Goal: Task Accomplishment & Management: Manage account settings

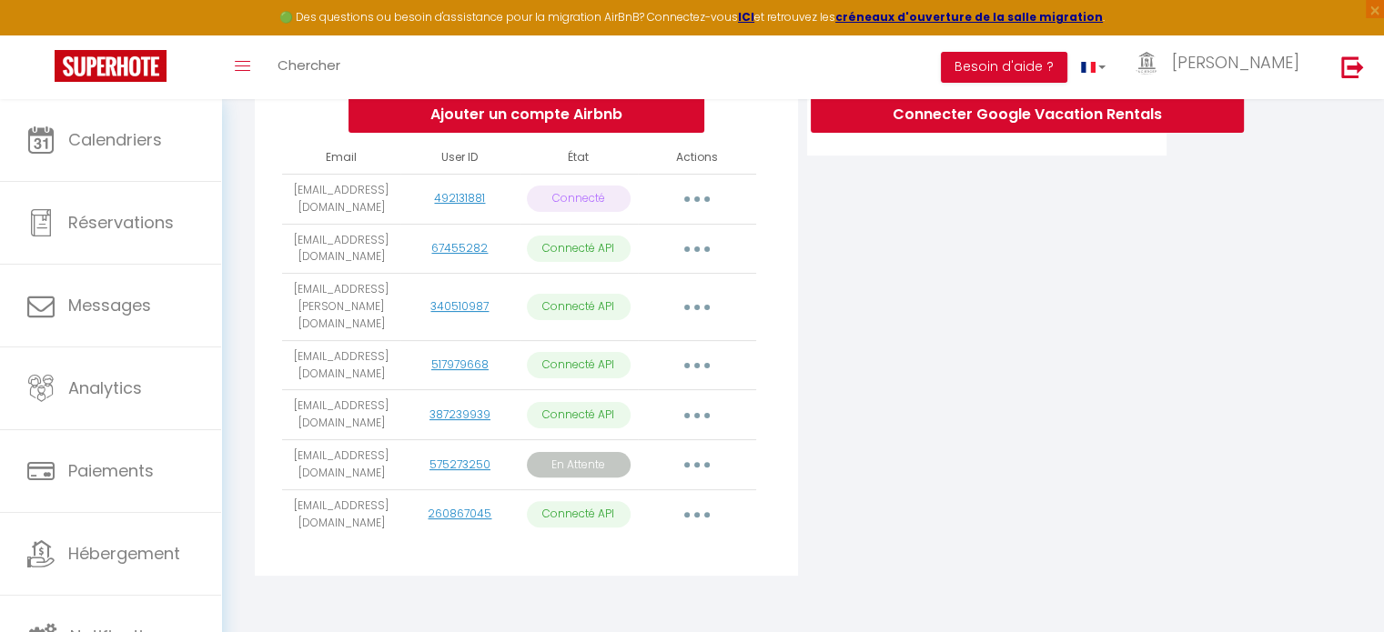
scroll to position [407, 0]
click at [695, 462] on icon "button" at bounding box center [696, 464] width 5 height 5
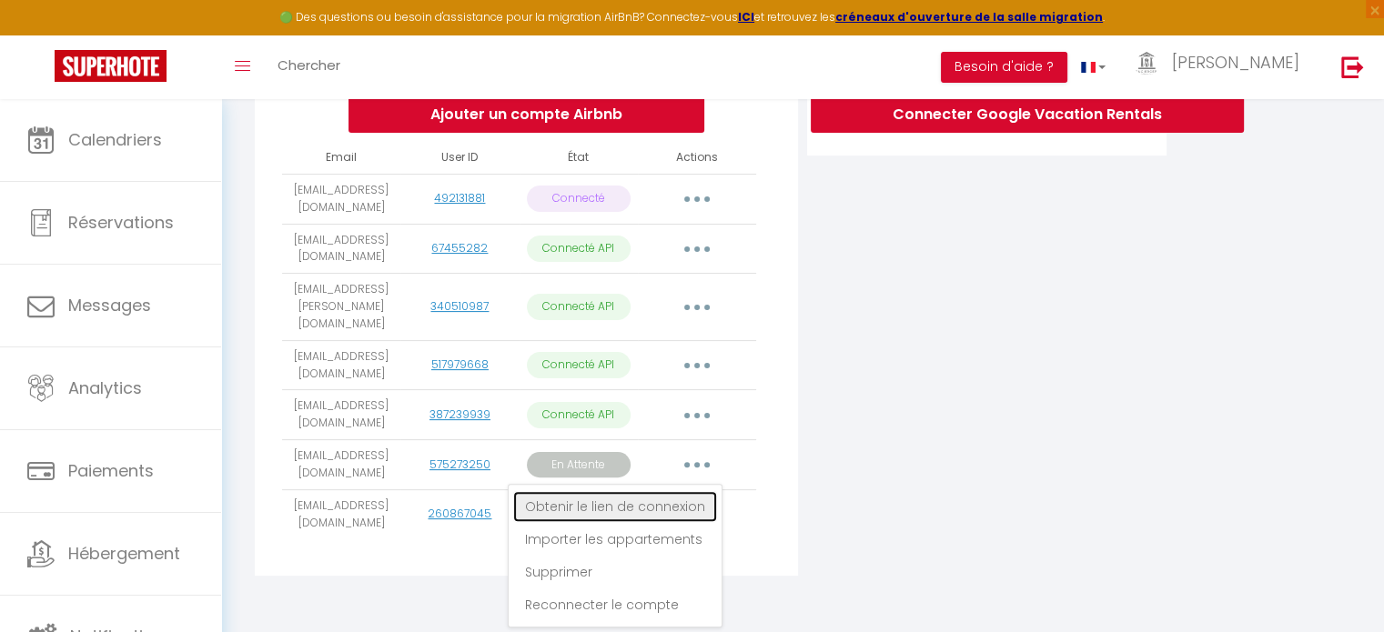
click at [673, 501] on link "Obtenir le lien de connexion" at bounding box center [615, 506] width 204 height 31
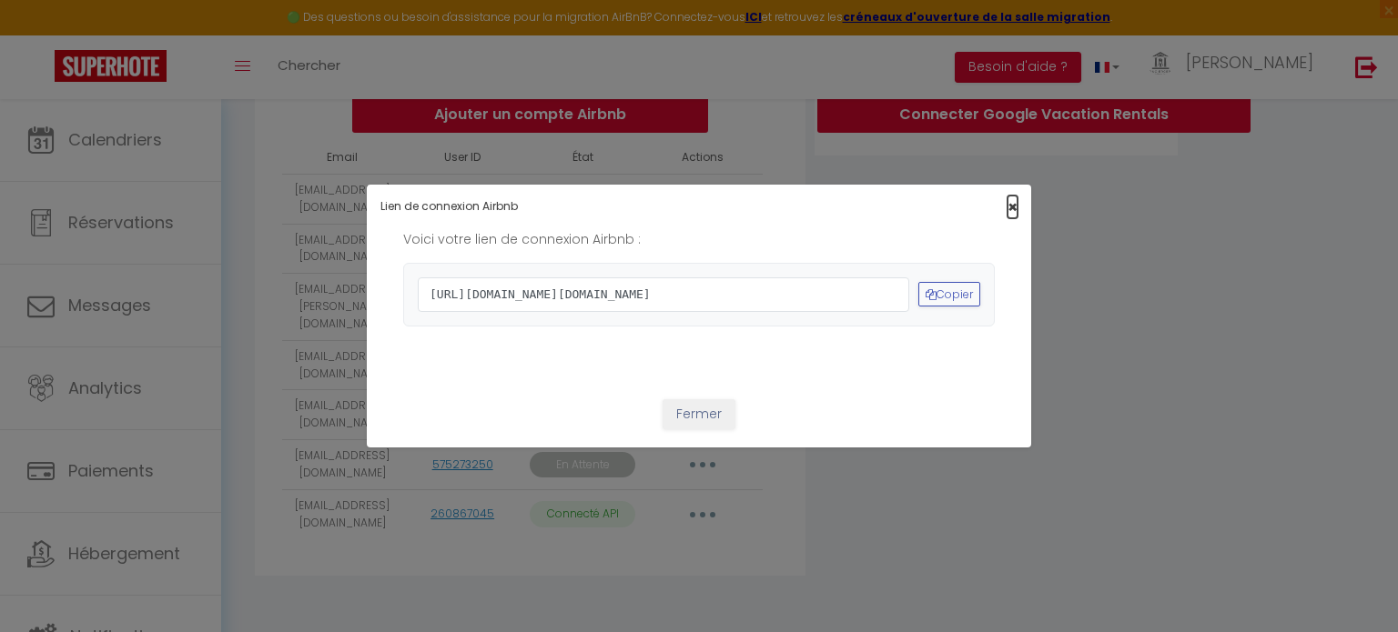
click at [1007, 196] on span "×" at bounding box center [1012, 207] width 10 height 23
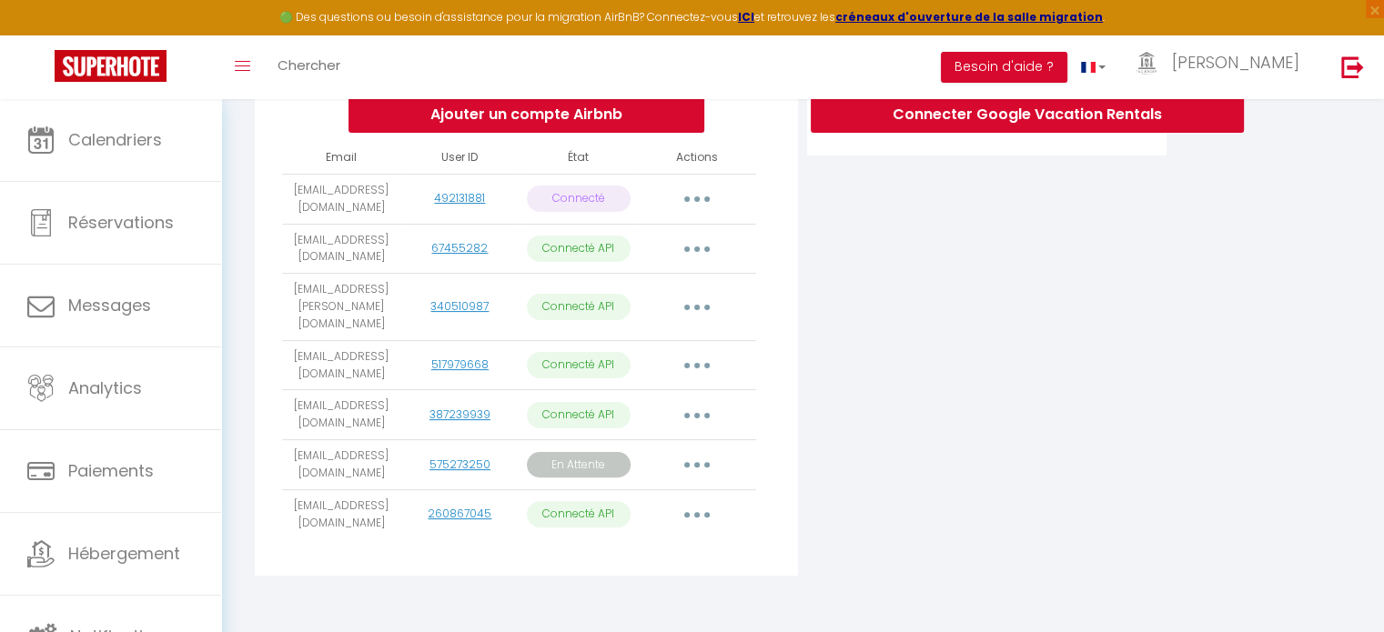
click at [698, 462] on icon "button" at bounding box center [696, 464] width 5 height 5
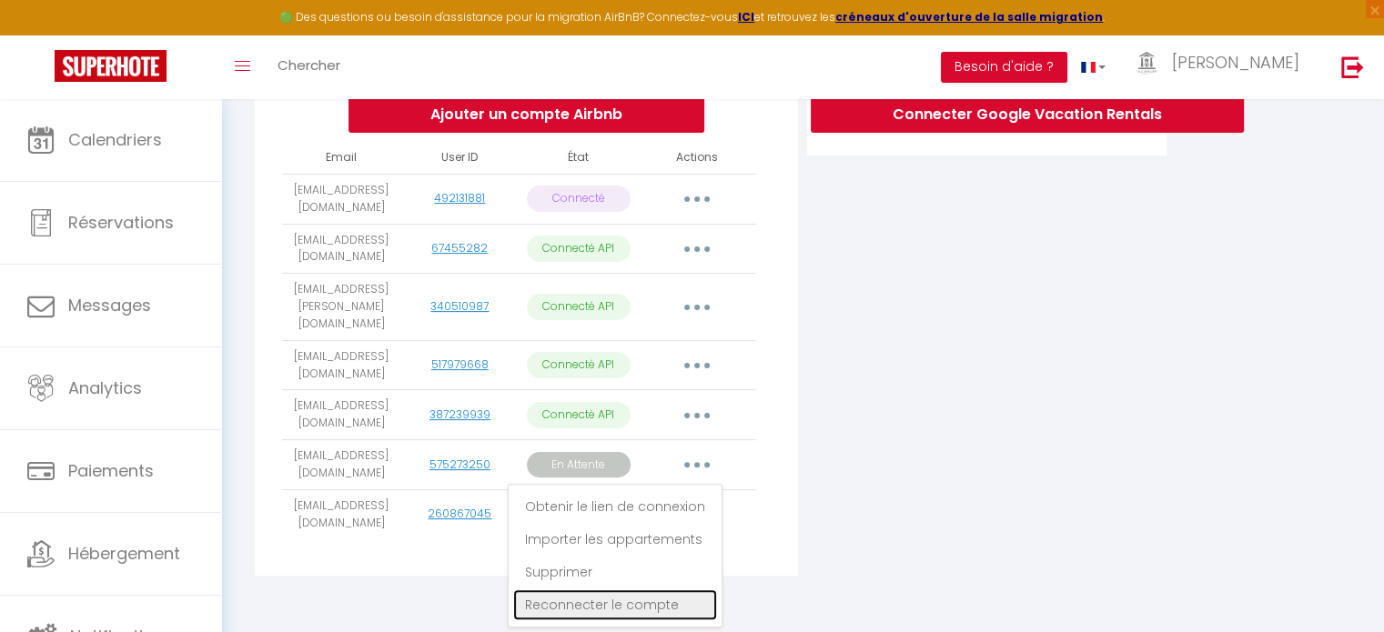
click at [652, 594] on link "Reconnecter le compte" at bounding box center [615, 605] width 204 height 31
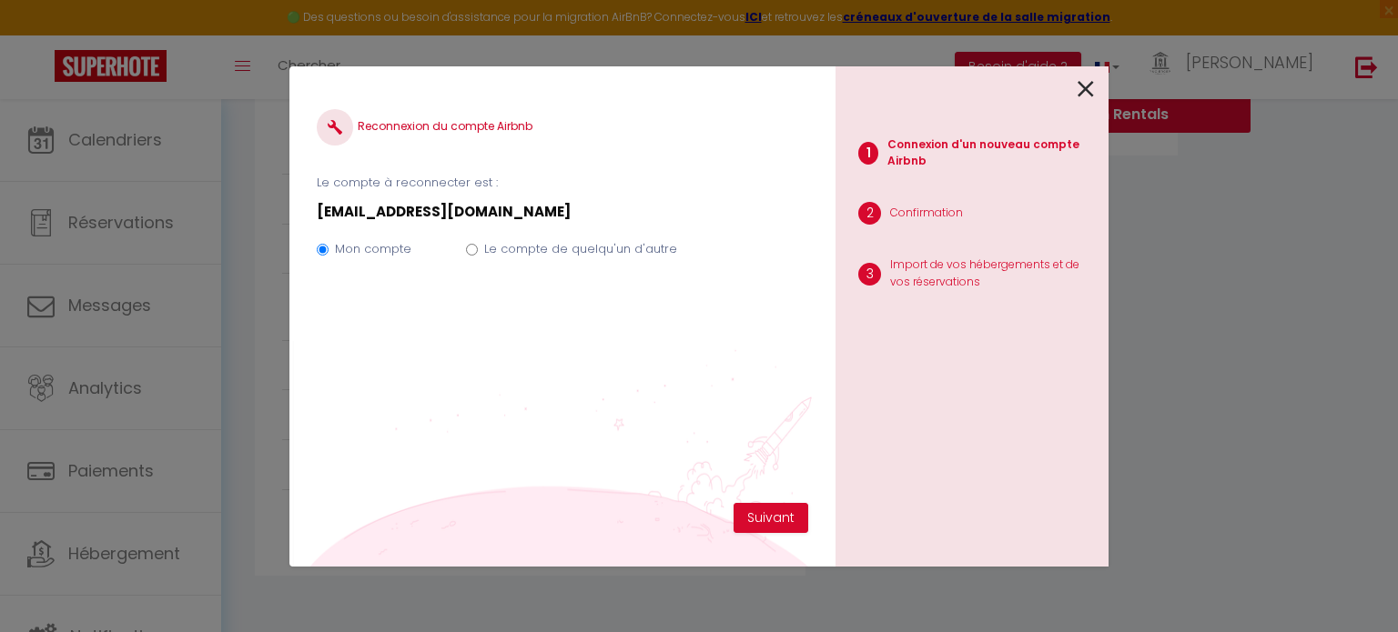
click at [471, 244] on input "Le compte de quelqu'un d'autre" at bounding box center [472, 250] width 12 height 12
radio input "true"
radio input "false"
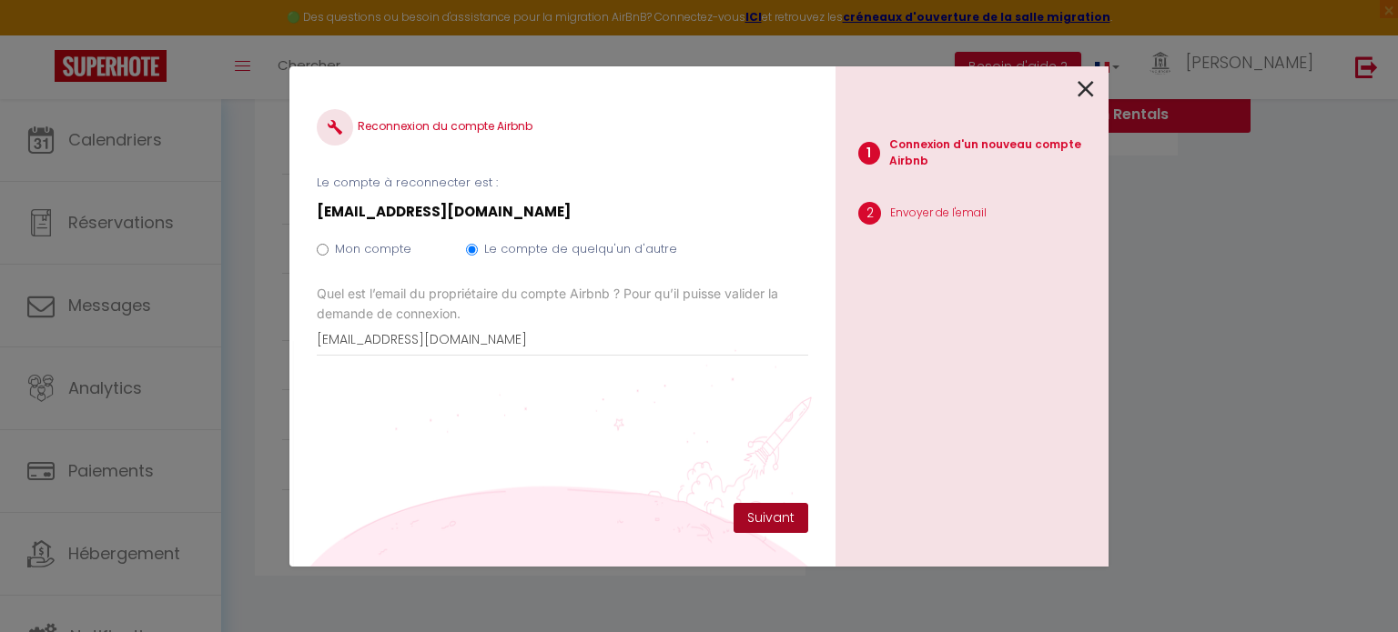
click at [771, 511] on button "Suivant" at bounding box center [771, 518] width 75 height 31
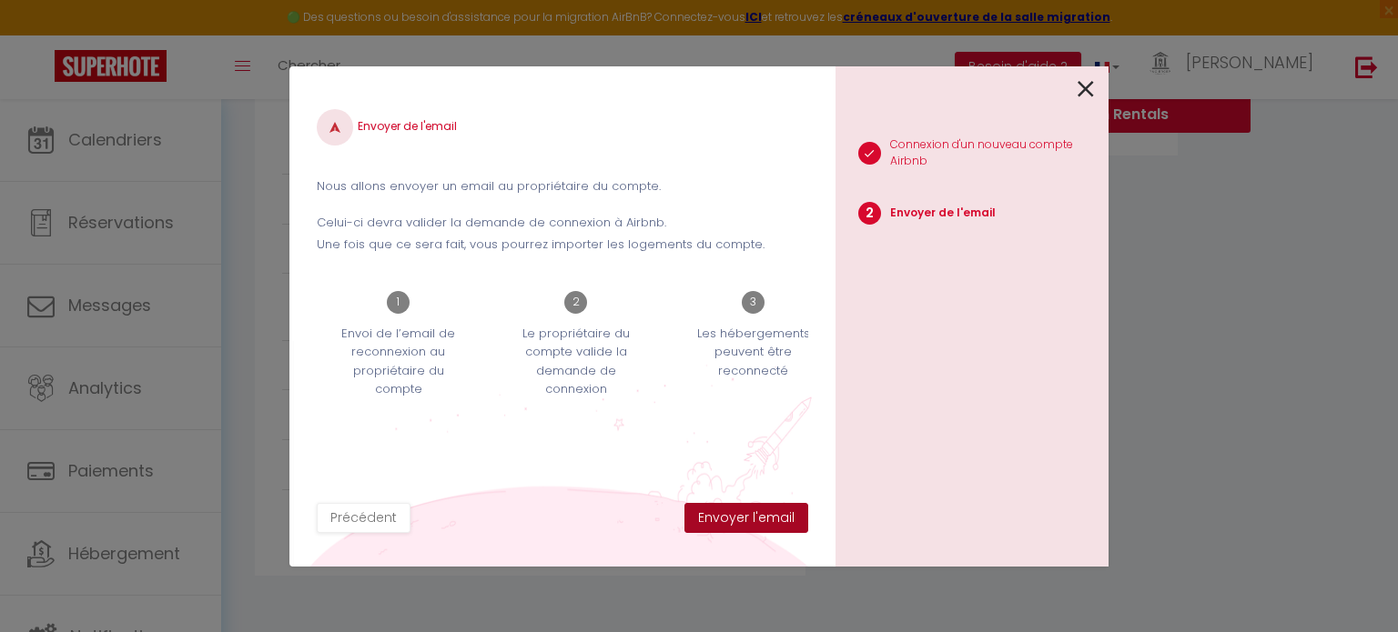
click at [771, 513] on button "Envoyer l'email" at bounding box center [746, 518] width 124 height 31
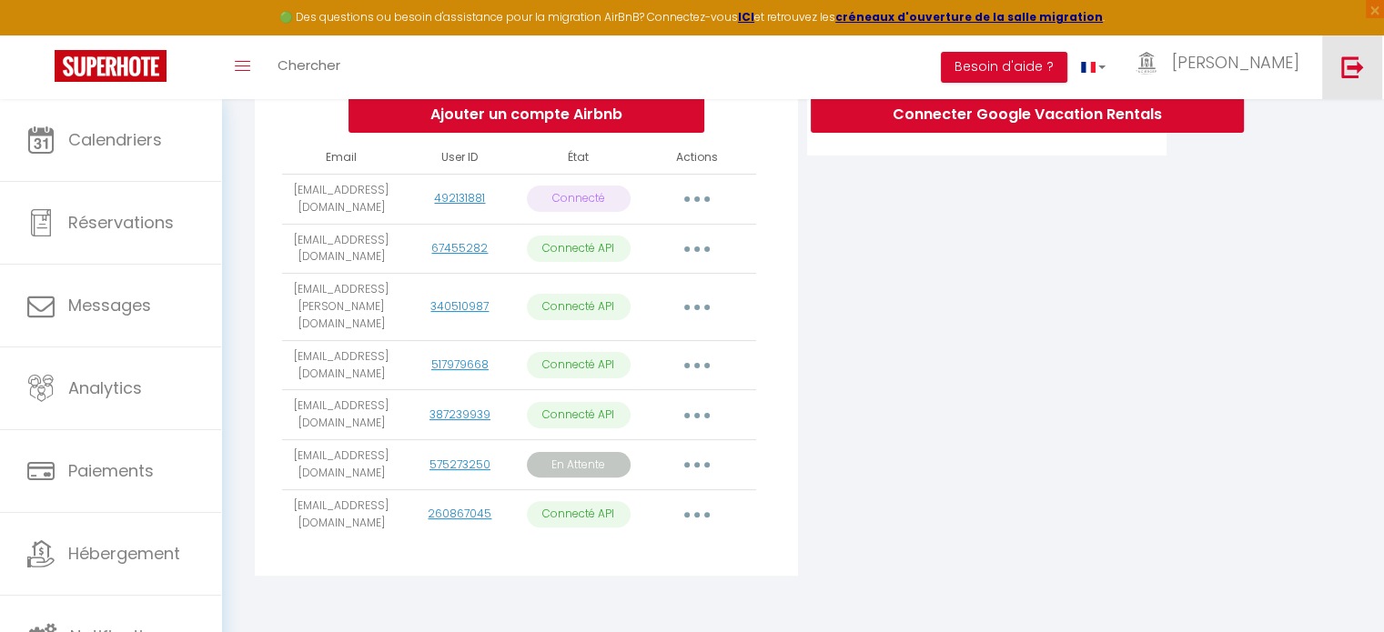
click at [1347, 57] on img at bounding box center [1352, 67] width 23 height 23
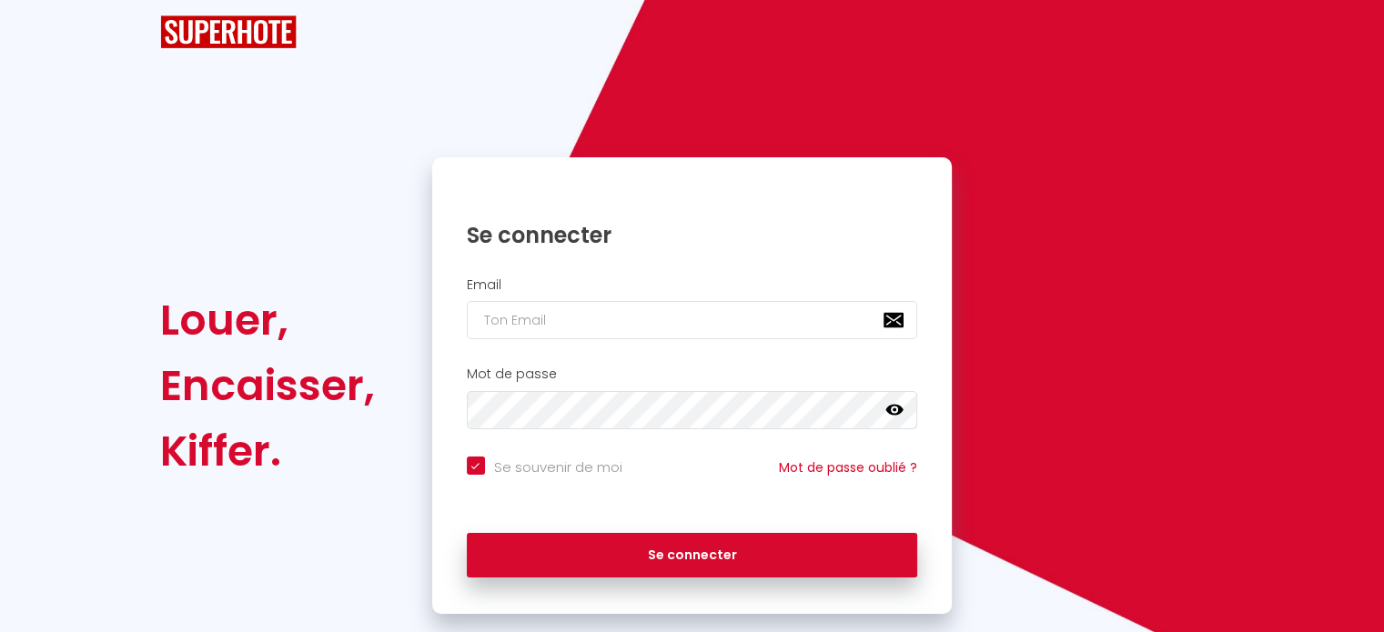
scroll to position [73, 0]
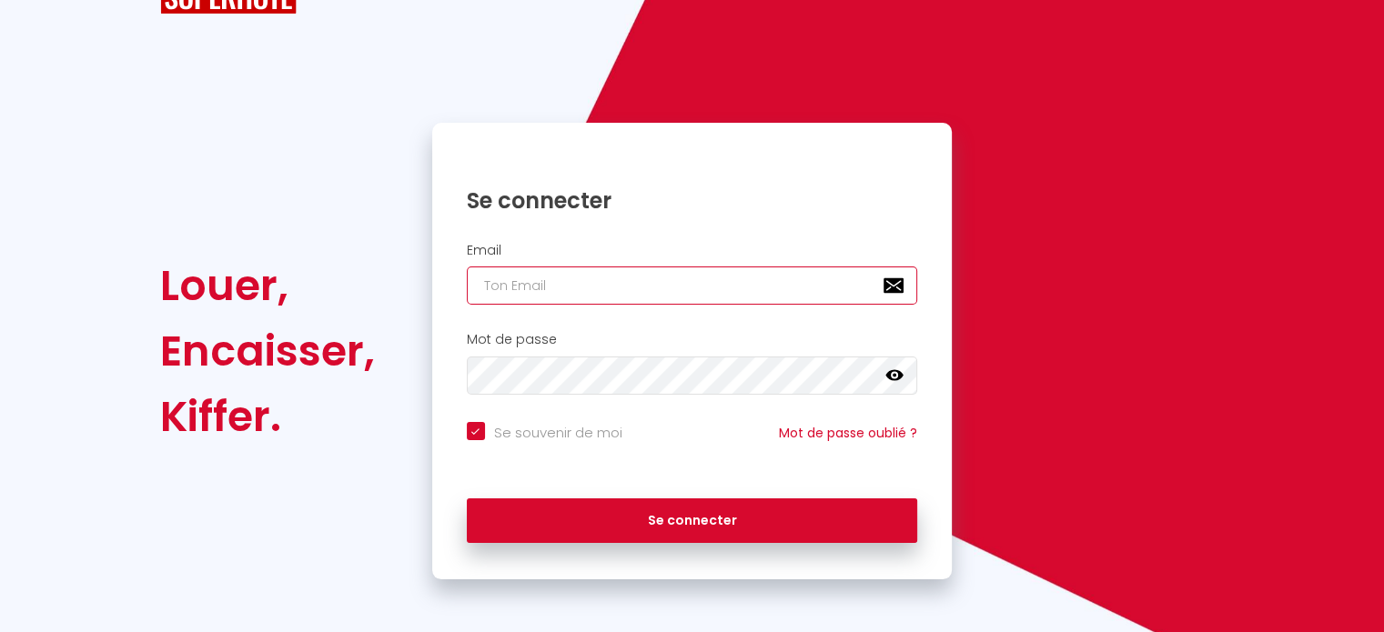
type input "[EMAIL_ADDRESS][PERSON_NAME][DOMAIN_NAME]"
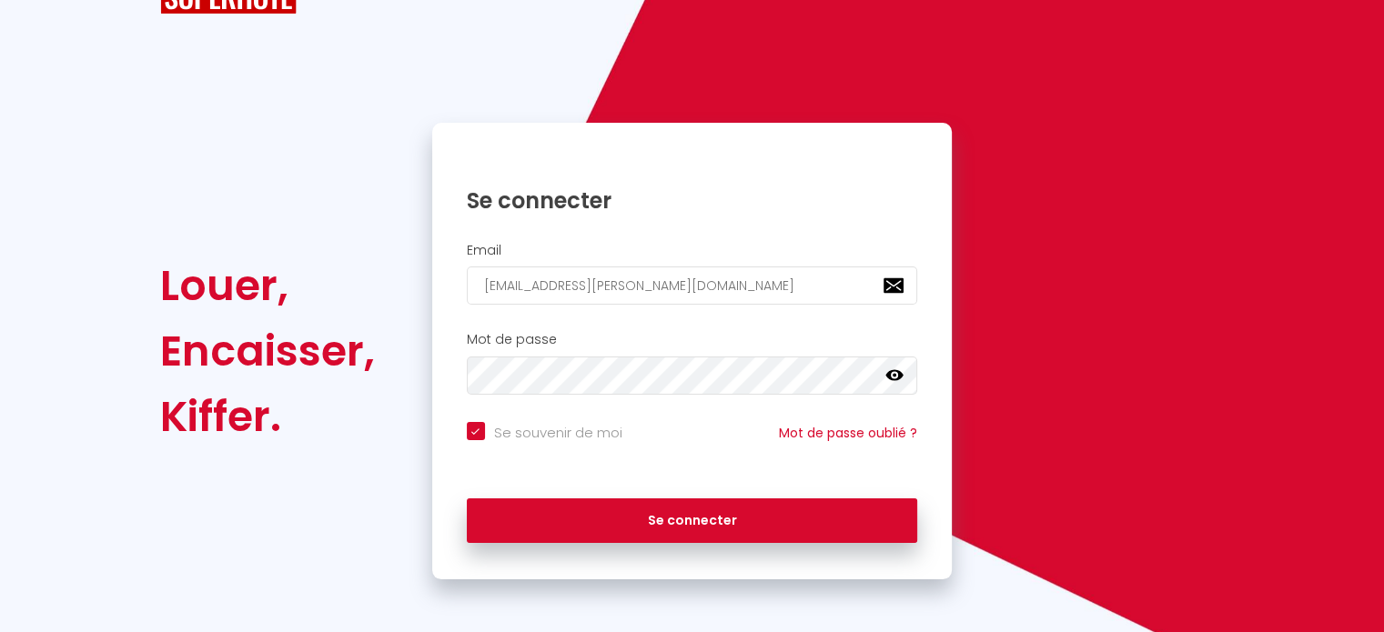
checkbox input "true"
